Goal: Task Accomplishment & Management: Complete application form

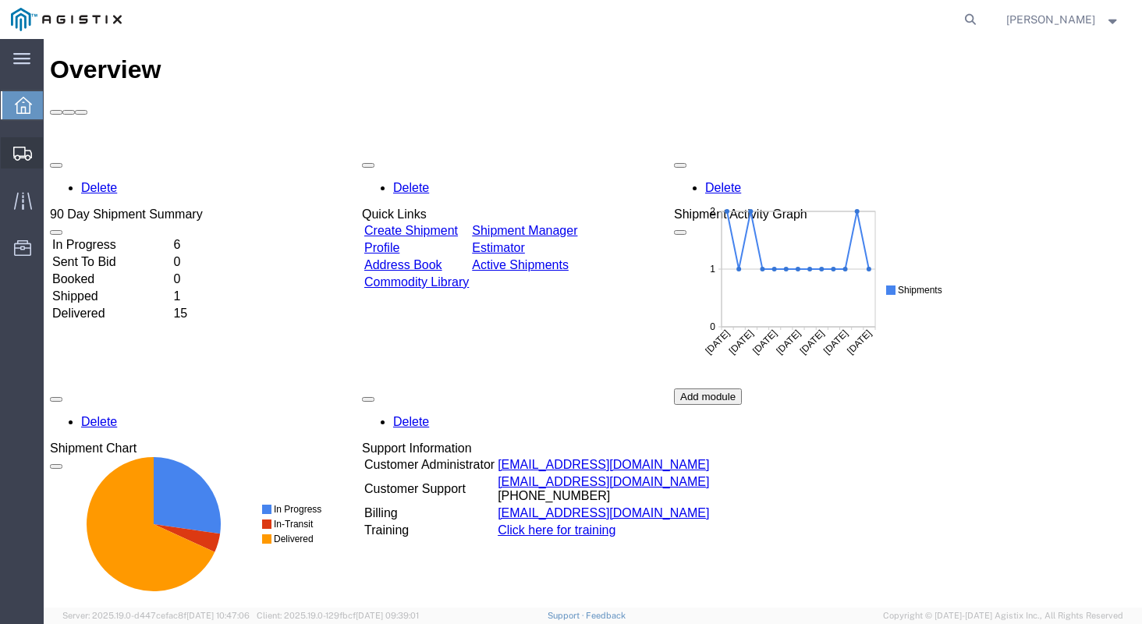
click at [0, 0] on span "Create Shipment" at bounding box center [0, 0] width 0 height 0
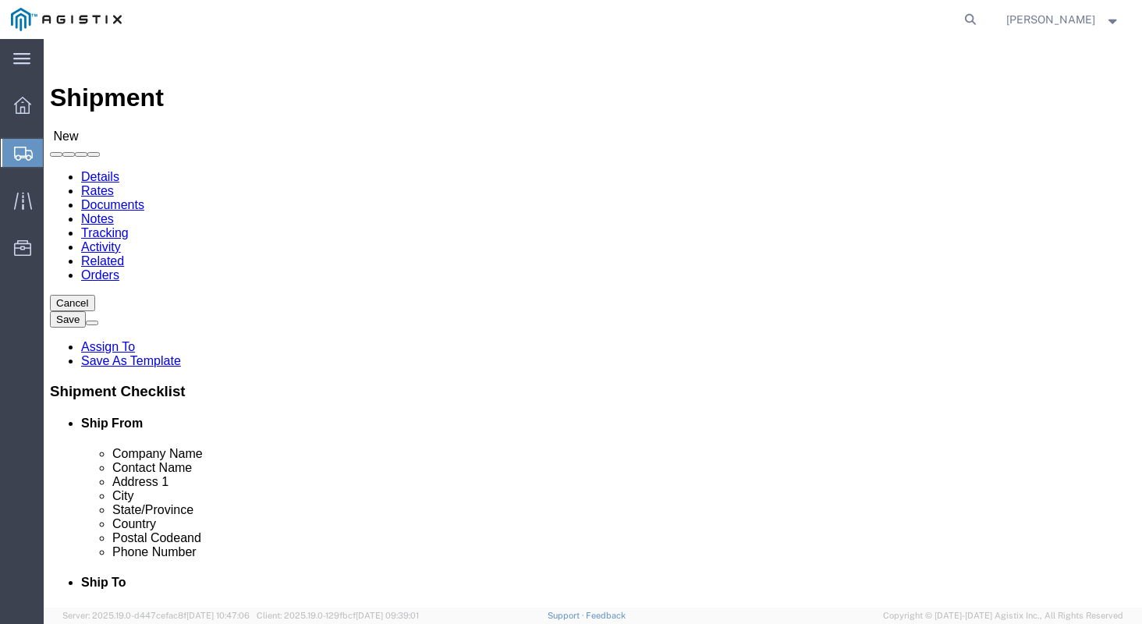
select select
click select "Select [PERSON_NAME] Manufacturing PG&E"
select select "9596"
click select "Select [PERSON_NAME] Manufacturing PG&E"
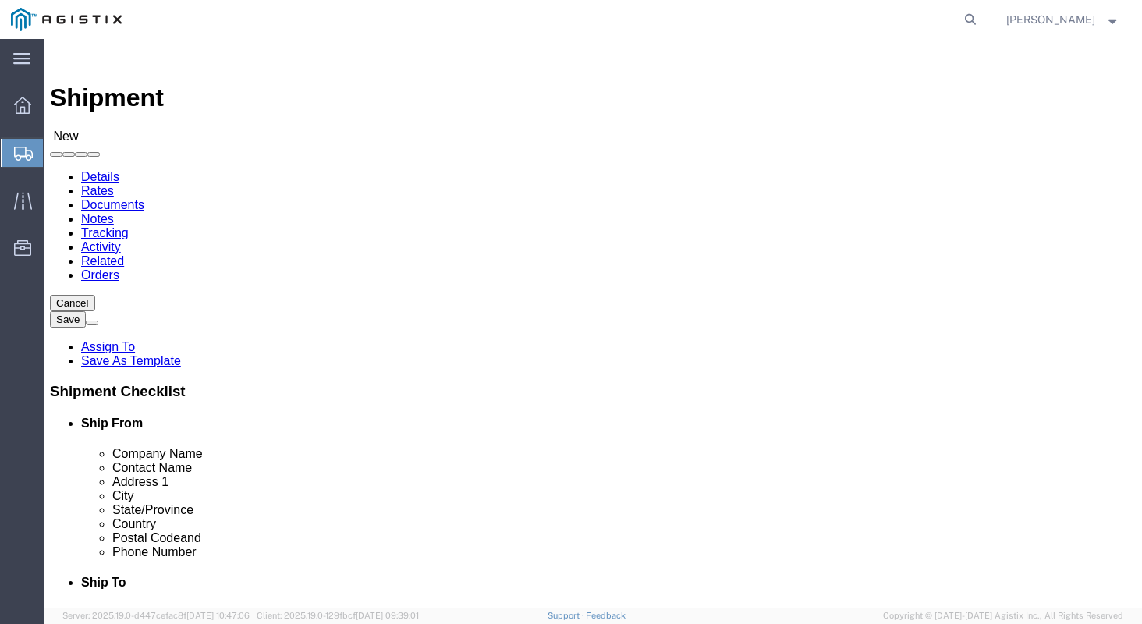
select select
click select "Select All Others [GEOGRAPHIC_DATA] [GEOGRAPHIC_DATA] [GEOGRAPHIC_DATA] [GEOGRA…"
select select "23082"
click select "Select All Others [GEOGRAPHIC_DATA] [GEOGRAPHIC_DATA] [GEOGRAPHIC_DATA] [GEOGRA…"
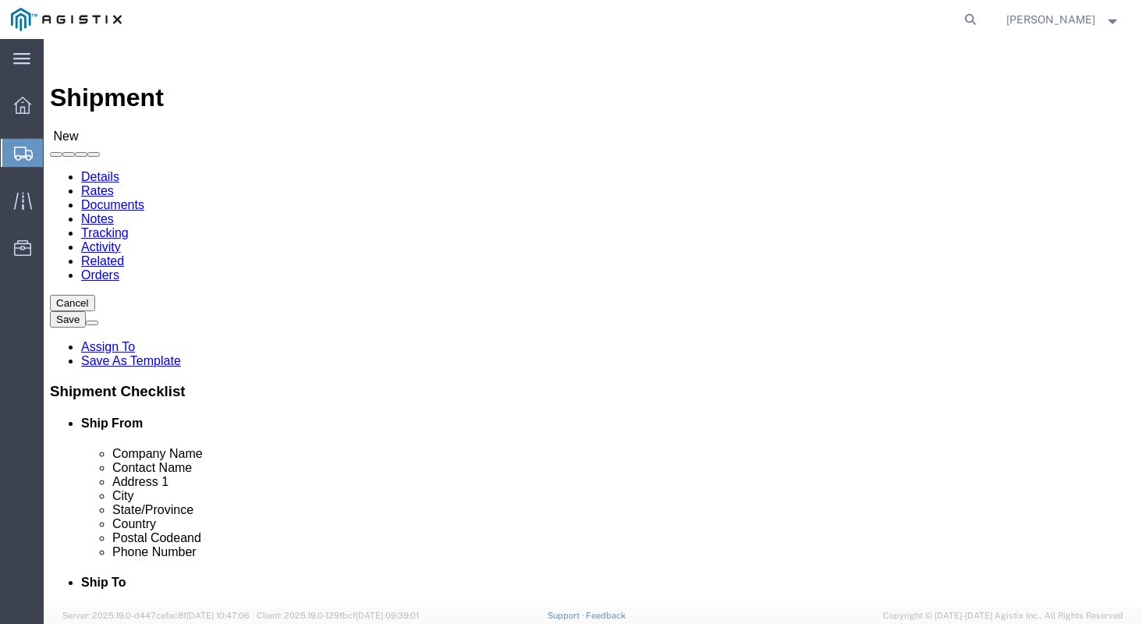
click input "text"
type input "B"
type input "J"
type input "[PERSON_NAME] MANUFACTURING"
type input "N"
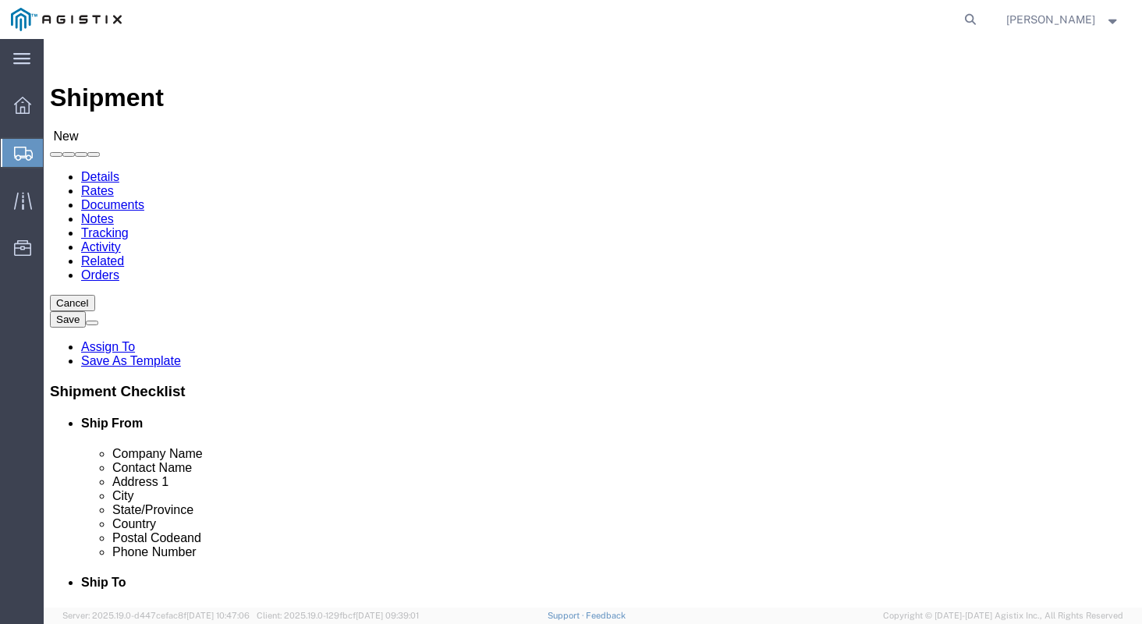
type input "V"
type input "[PERSON_NAME]"
type input "[STREET_ADDRESS]"
type input "[GEOGRAPHIC_DATA]"
type input "M"
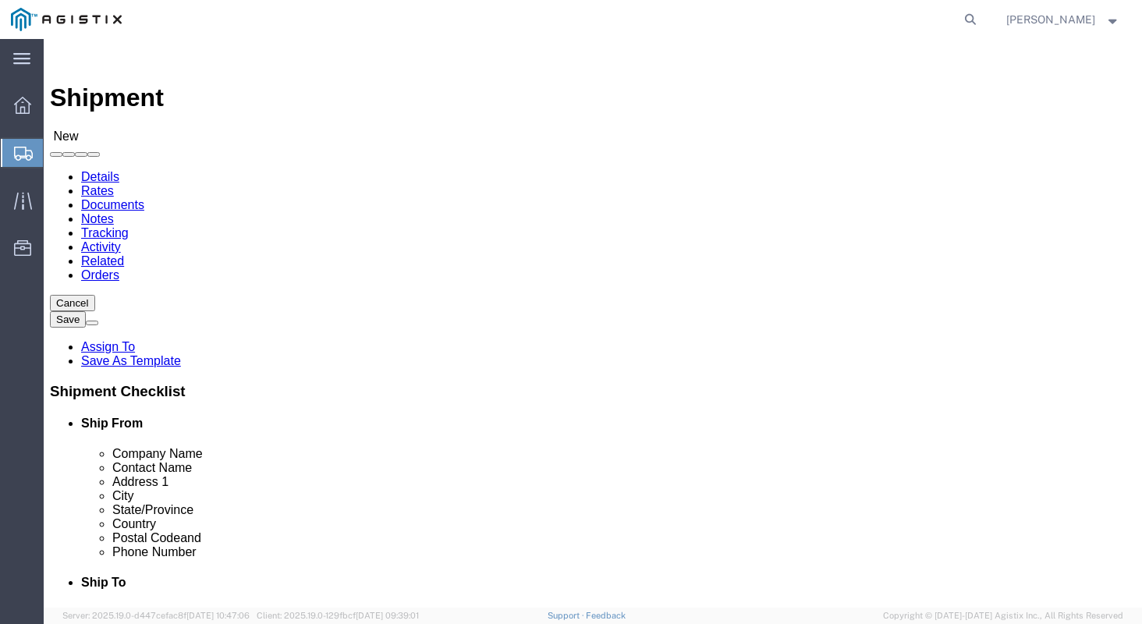
type input "M"
type input "MI"
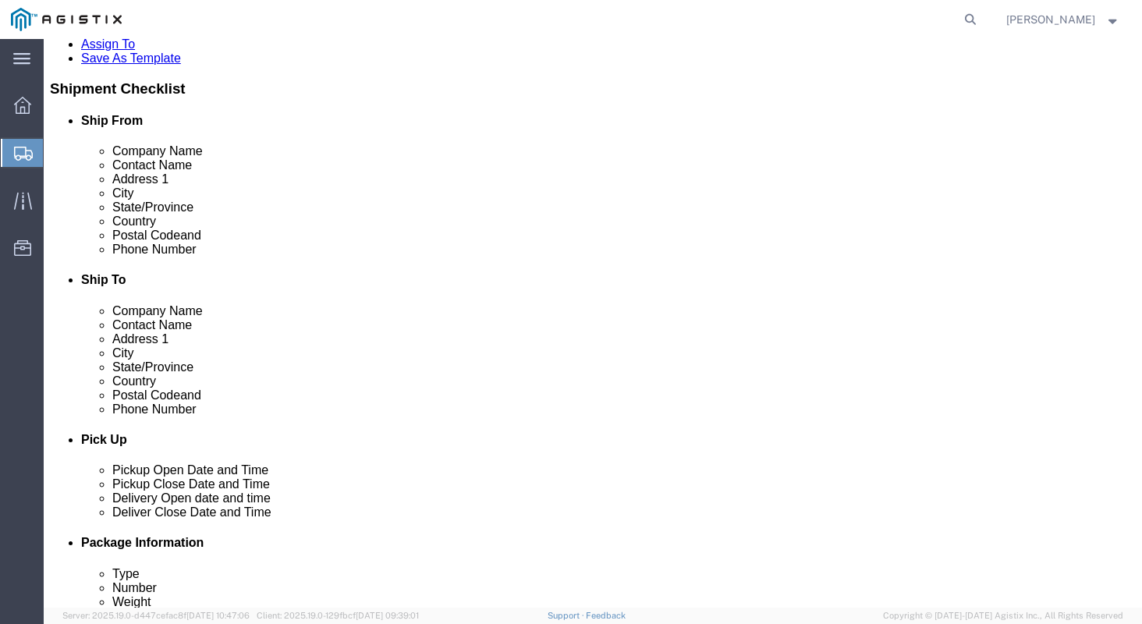
click input "text"
type input "48706"
click input "text"
type input "9896860350"
click div "Ship To Location Location My Profile Location (OBSOLETE) [GEOGRAPHIC_DATA] SC -…"
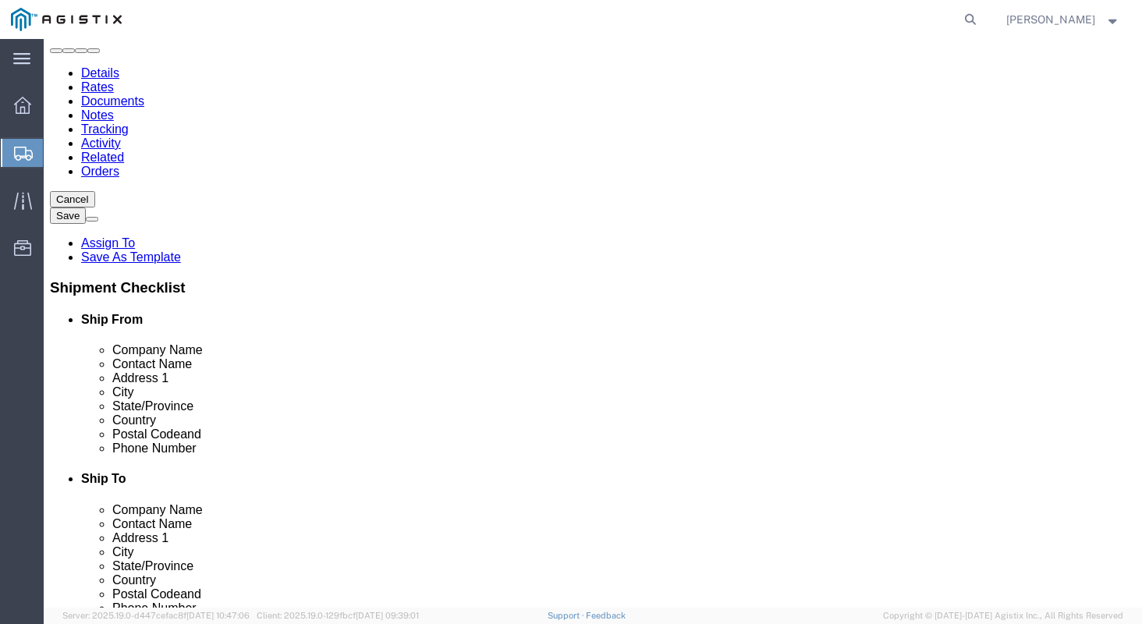
scroll to position [0, 0]
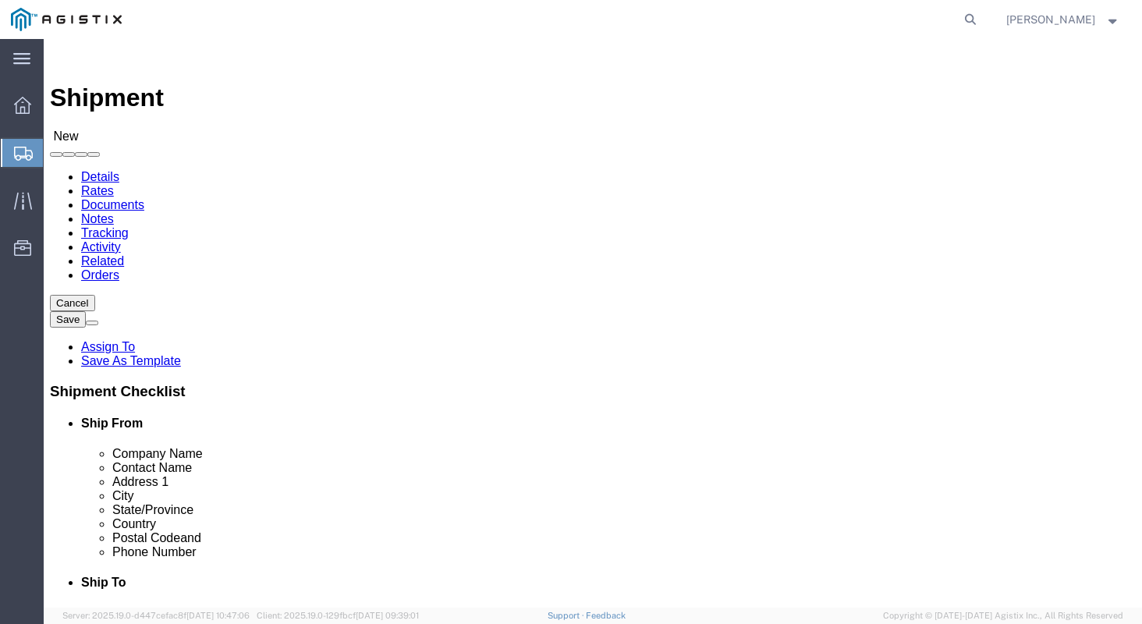
click input "text"
type input "MROIS"
type input "PACIFIC GAS AND ELE"
type input "[STREET_ADDRESS][PERSON_NAME]"
type input "STOCTON MATERIALS"
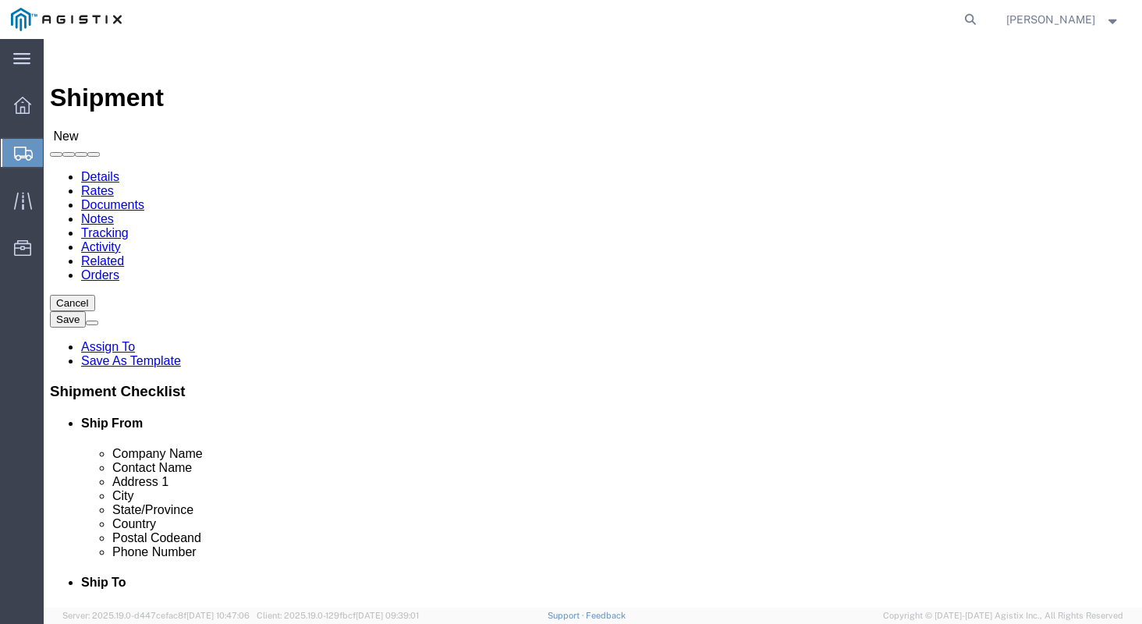
type input "STOCKTON"
type input "C"
type input "CA"
click div "Location My Profile Location (OBSOLETE) [PERSON_NAME] SC - GC TRAILER (OBSOLETE…"
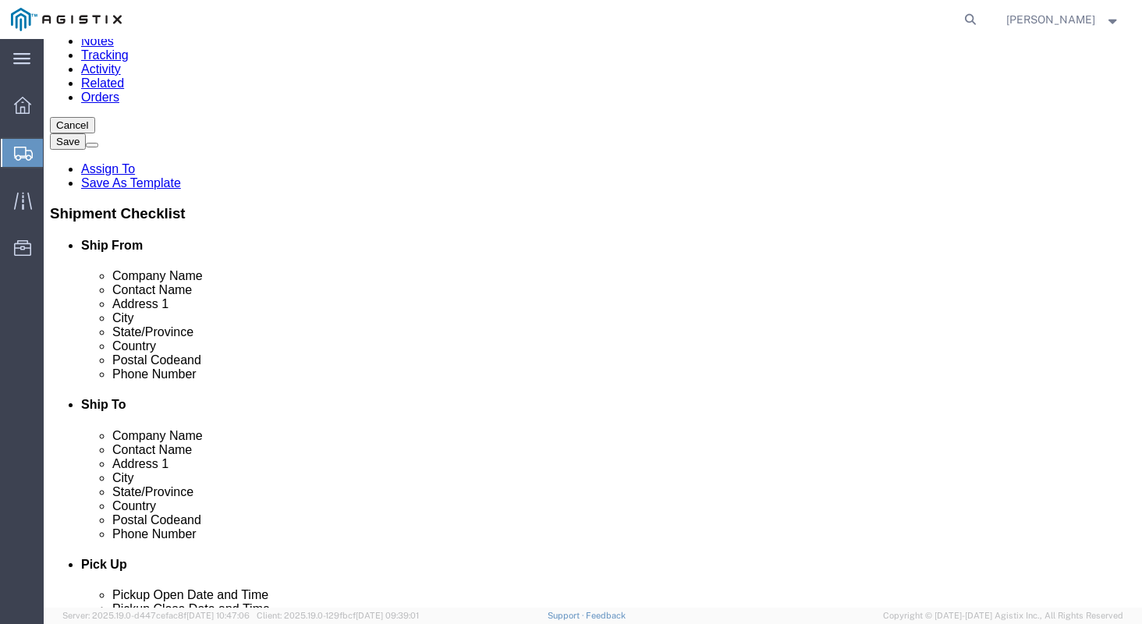
scroll to position [190, 0]
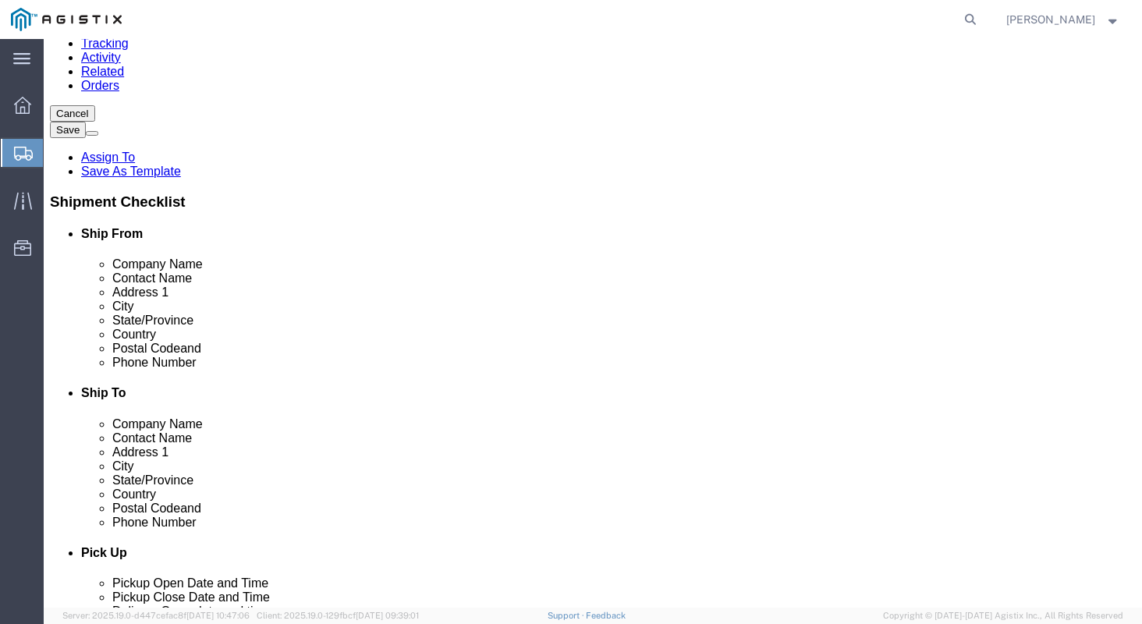
click input "Postal Code"
type input "95204"
type input "7077478421"
click div "Country [GEOGRAPHIC_DATA] Select [GEOGRAPHIC_DATA] [GEOGRAPHIC_DATA] [GEOGRAPHI…"
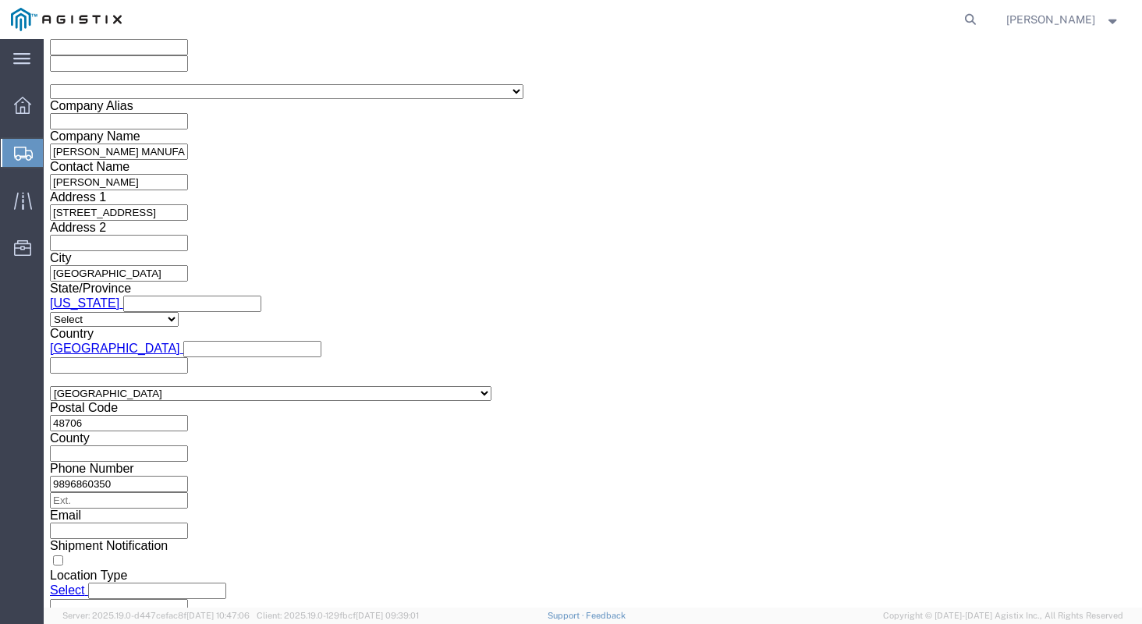
scroll to position [1110, 0]
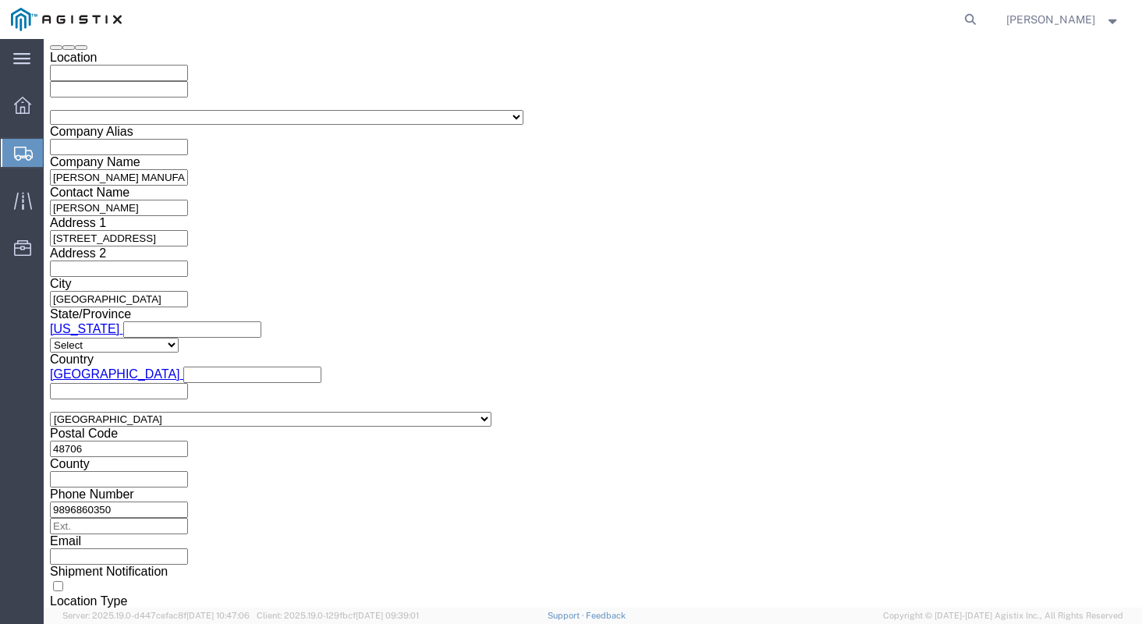
click div "[DATE] 5:00 PM"
type input "4:00 PM"
click button "Apply"
click div "[DATE] 6:00 PM"
click div "Delivery by Date Delivery Start Date Delivery Start Time Deliver Open Date and …"
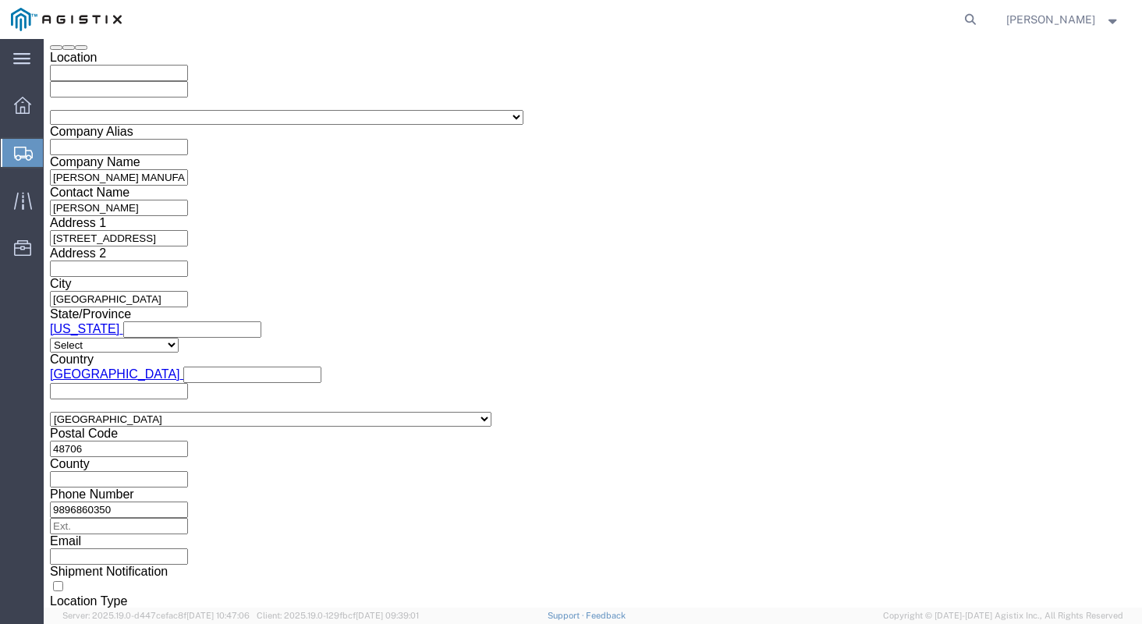
click div
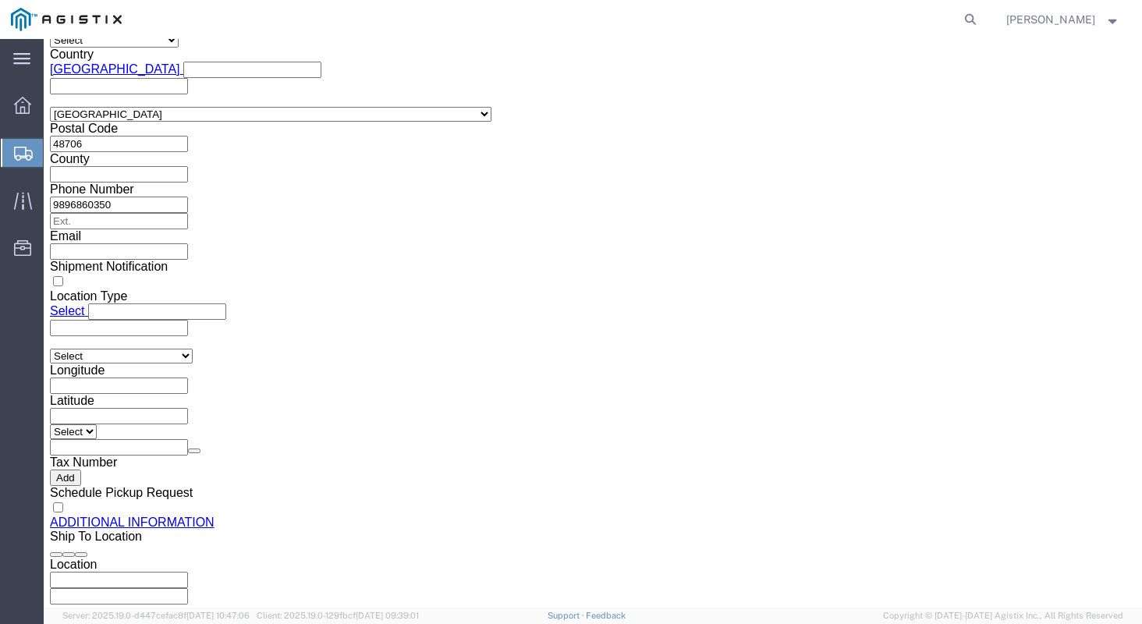
click input "7:00 PM"
type input "7:00 AM"
click button "Apply"
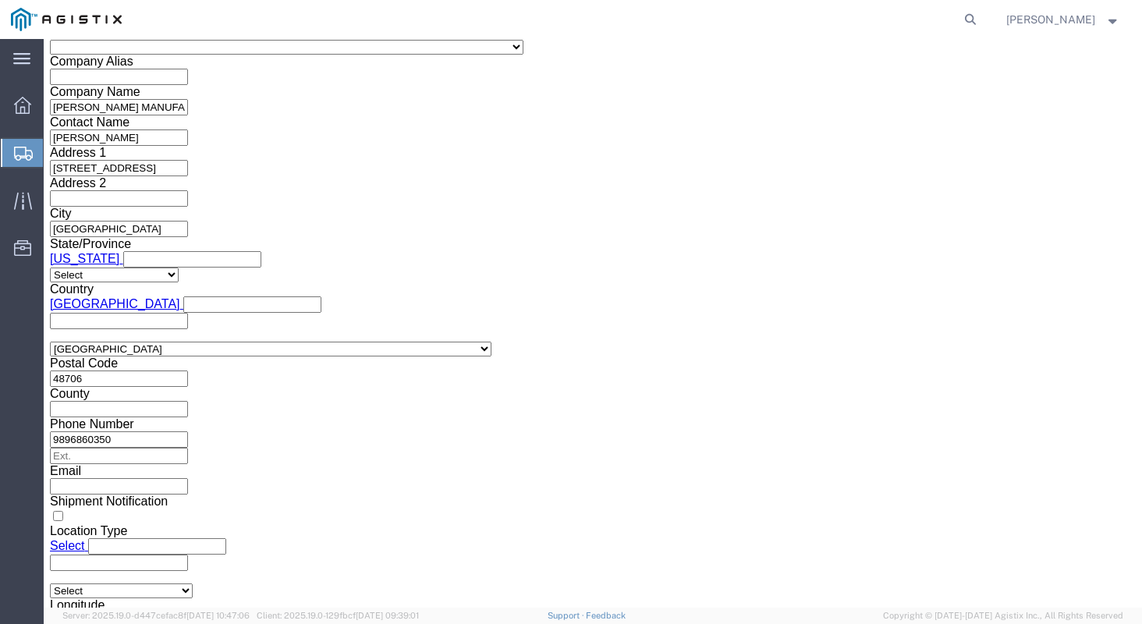
click div
type input "5:00 AM"
click input "5:00 AM"
type input "5:00 PM"
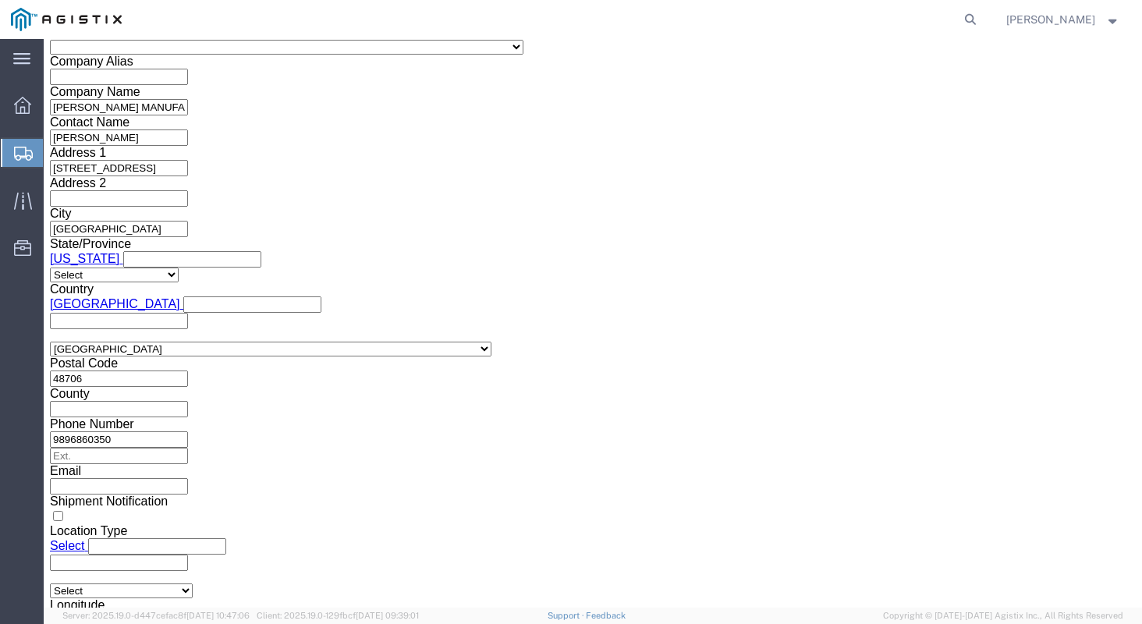
click button "Apply"
click div "Customer Information Account Select [PERSON_NAME] Manufacturing PG&E Location S…"
click input "text"
type input "3501416544"
click div "References Add reference"
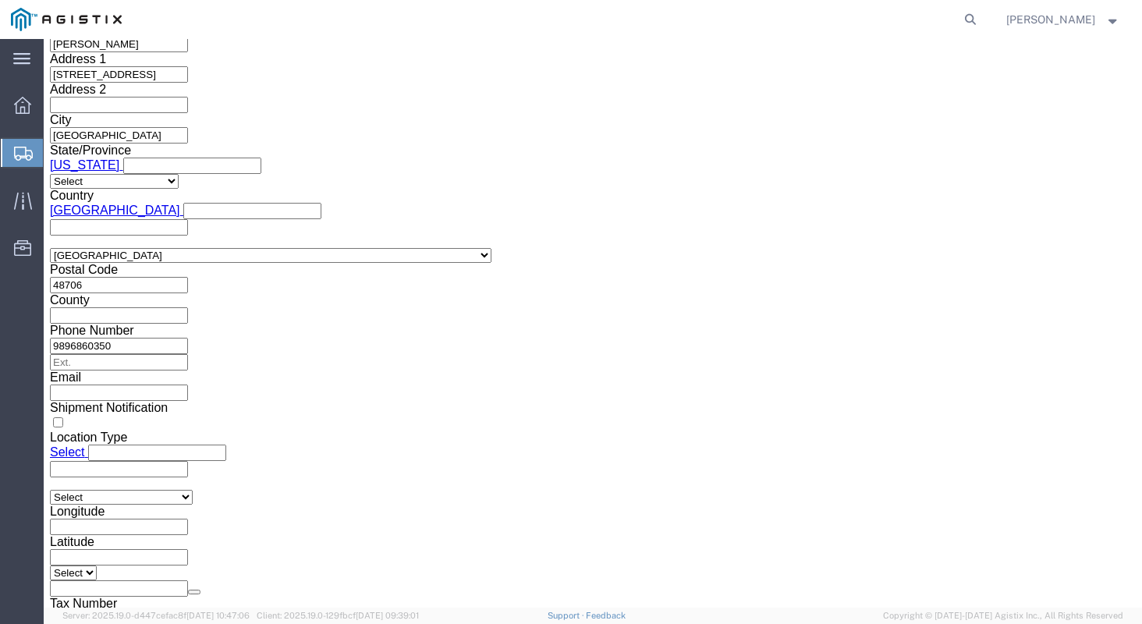
scroll to position [1415, 0]
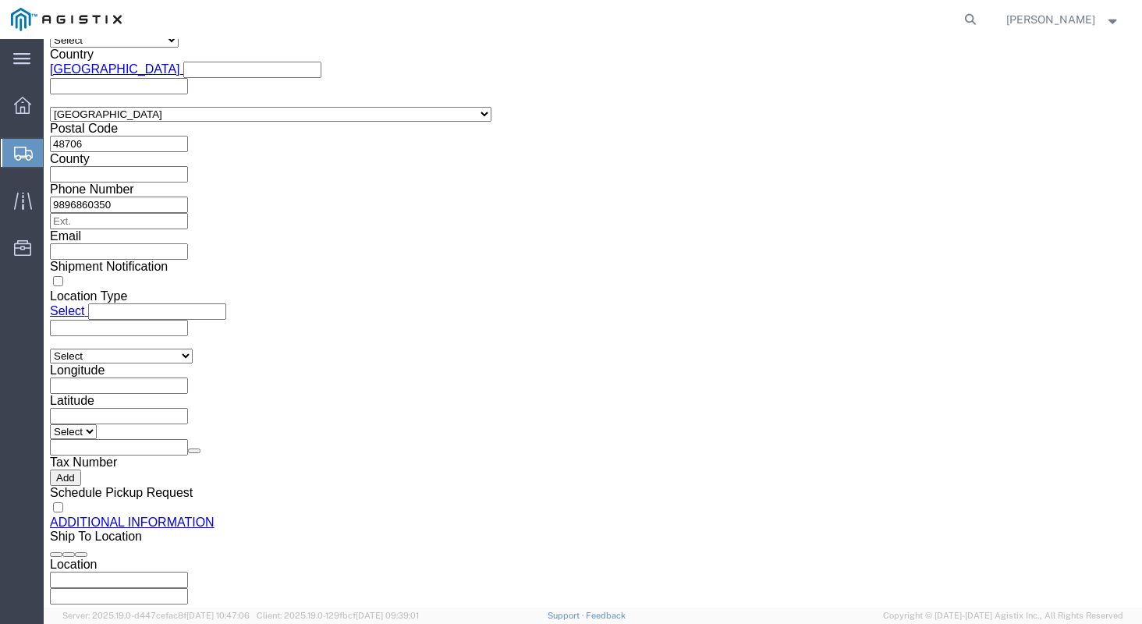
click button "Continue"
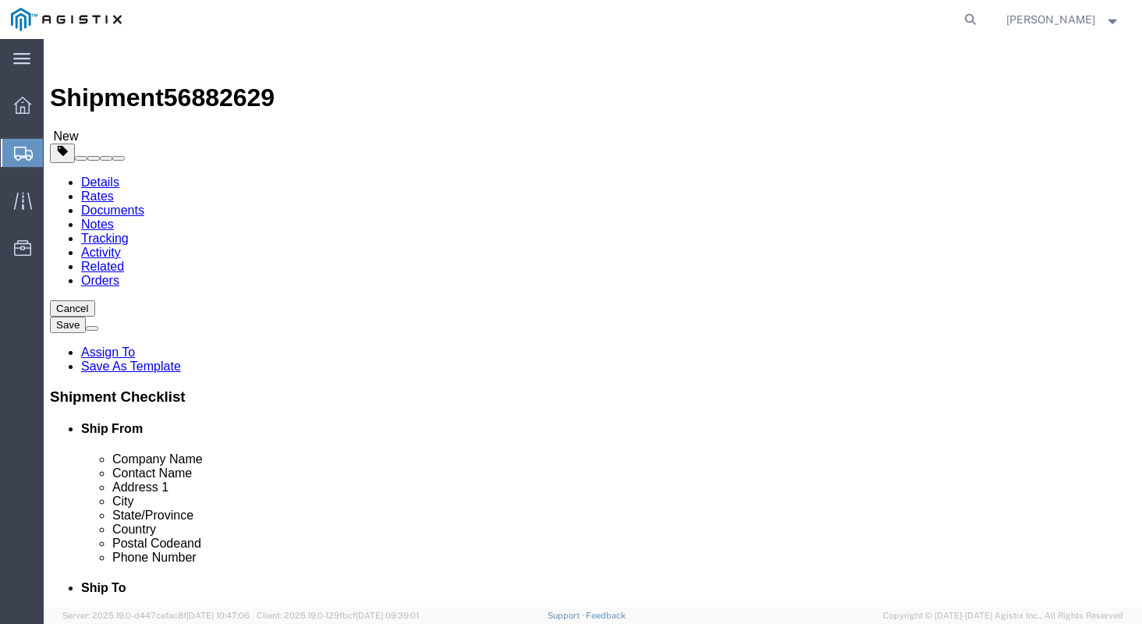
click select "Select Bulk Bundle(s) Cardboard Box(es) Carton(s) Crate(s) Drum(s) (Fiberboard)…"
select select "PSNS"
click select "Select Bulk Bundle(s) Cardboard Box(es) Carton(s) Crate(s) Drum(s) (Fiberboard)…"
click input "text"
type input "48"
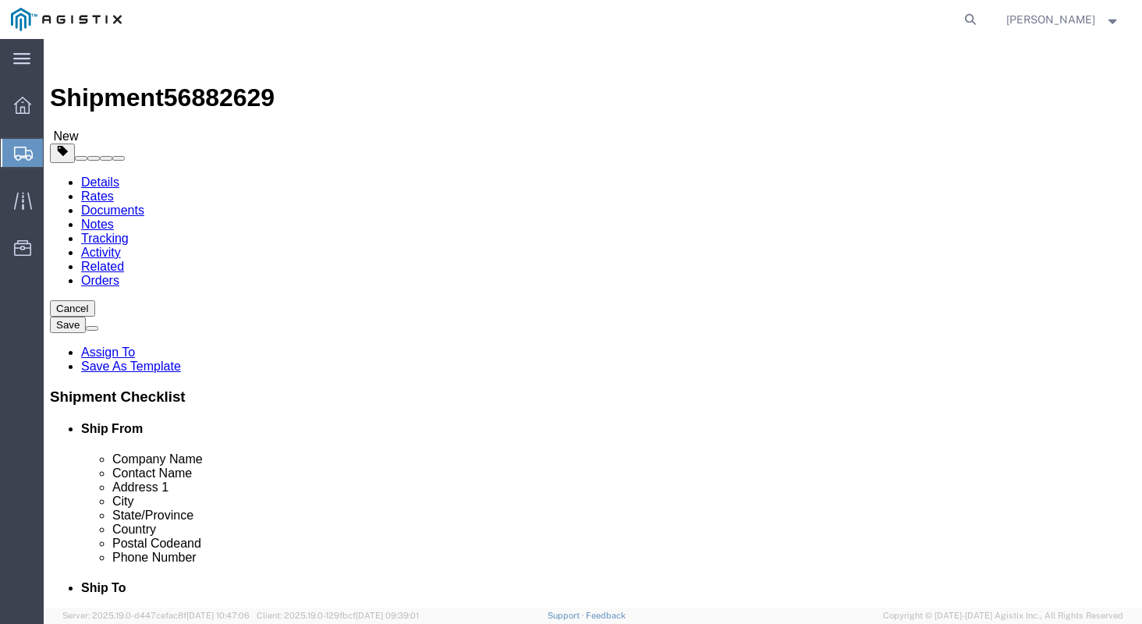
type input "36"
type input "23"
type input "866"
click link "Add Content"
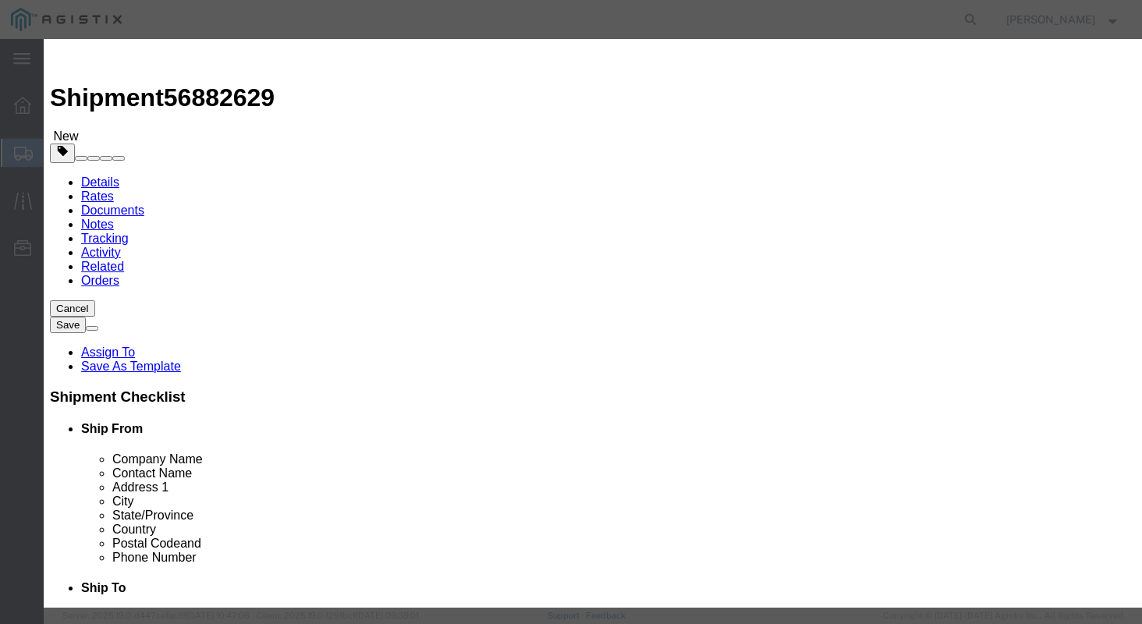
click input "text"
type input "STEEL FLANGES"
type input "1"
type input "5500.00"
select select "USD"
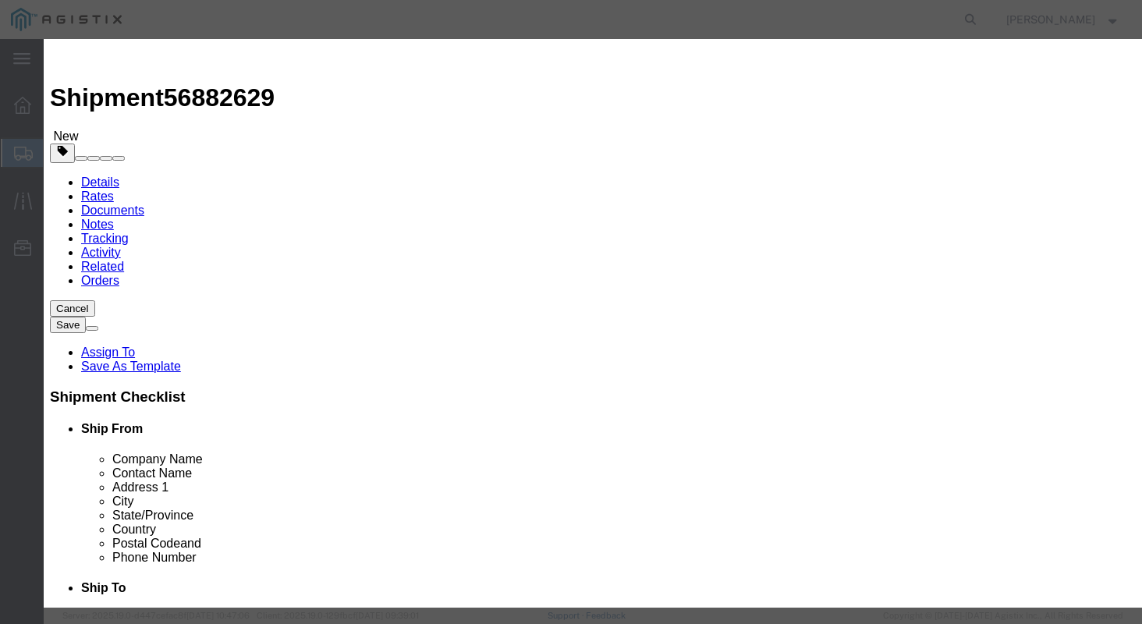
select select "50"
click button "Save & Close"
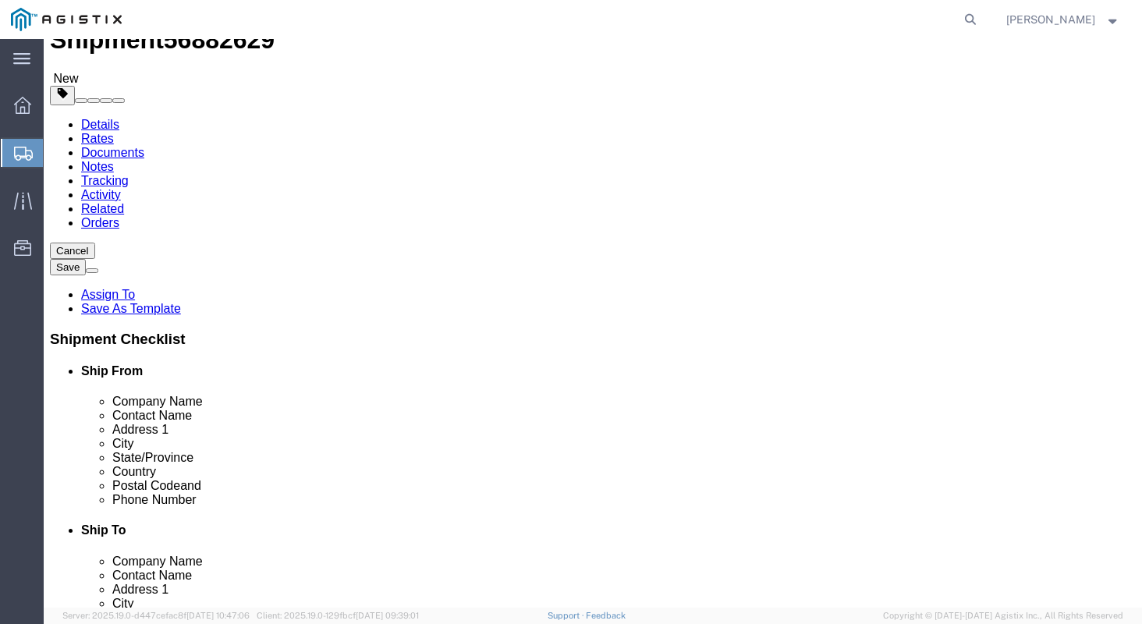
scroll to position [115, 0]
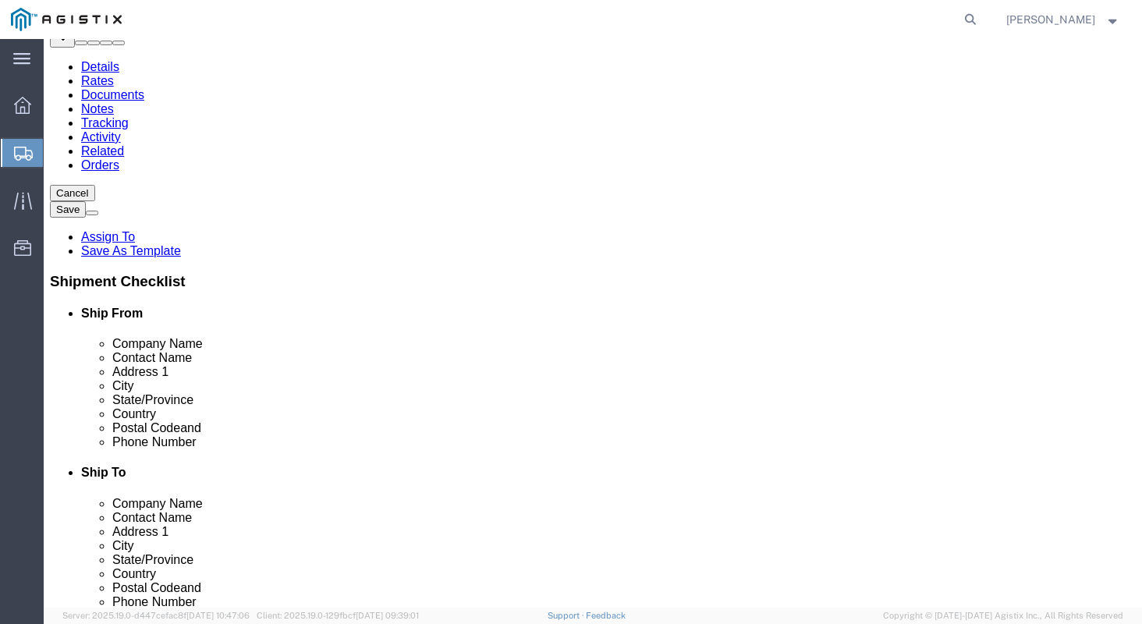
click button "Rate Shipment"
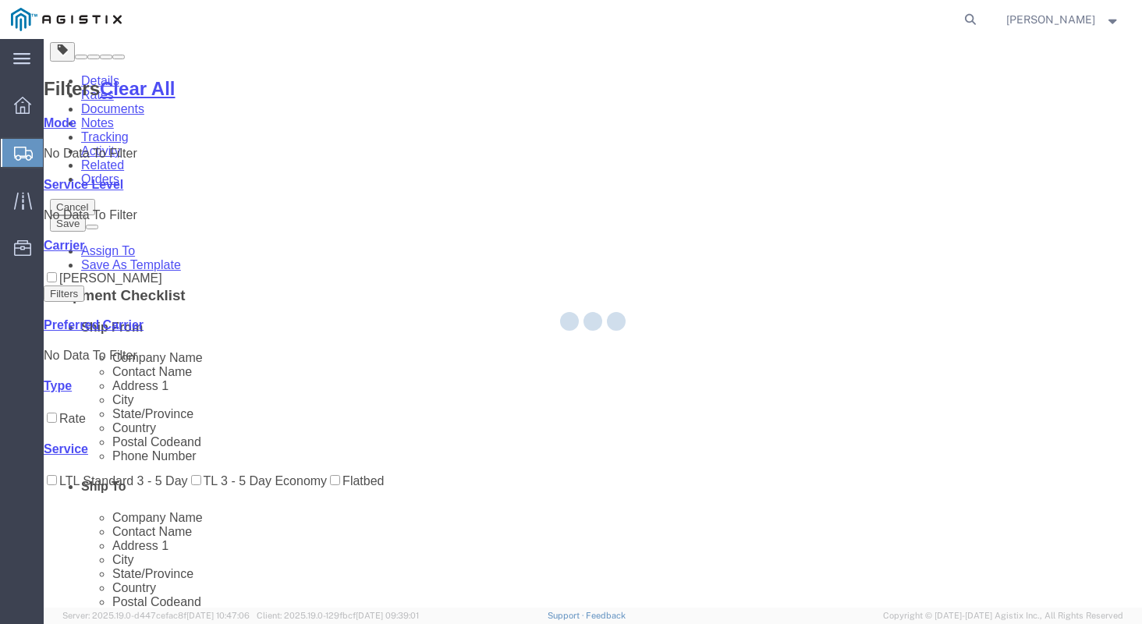
scroll to position [0, 0]
